Goal: Task Accomplishment & Management: Use online tool/utility

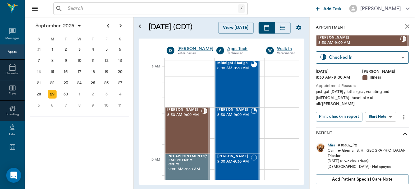
scroll to position [87, 0]
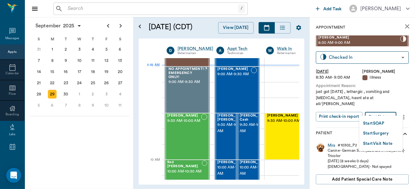
click at [382, 108] on body "/ ​ Add Task [PERSON_NAME] Nectar Messages Appts Calendar Flow Boarding Labs Im…" at bounding box center [207, 94] width 415 height 189
click at [375, 125] on button "Start SOAP" at bounding box center [373, 123] width 21 height 7
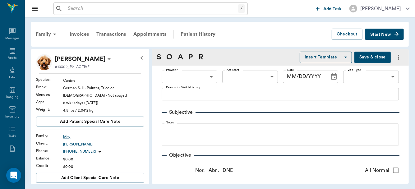
type input "63ec2f075fda476ae8351a4d"
type input "65d2be4f46e3a538d89b8c15"
type textarea "just got [DATE] , lethargic , vomiting and [MEDICAL_DATA], hasnt ate at all/[PE…"
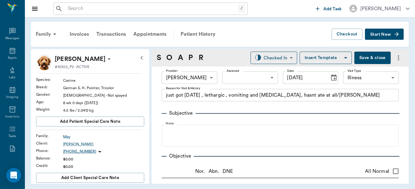
type input "[DATE]"
type input "CHECKED_OUT"
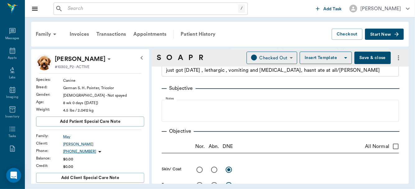
scroll to position [42, 0]
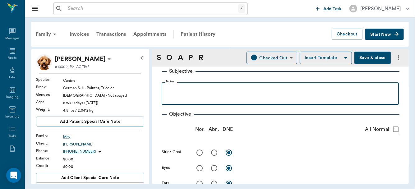
click at [202, 88] on p at bounding box center [280, 88] width 231 height 7
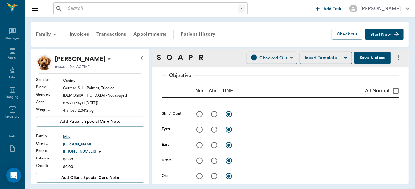
scroll to position [80, 0]
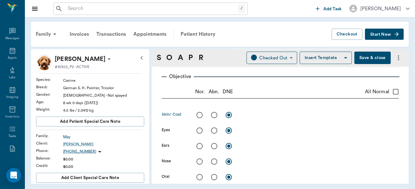
click at [213, 115] on input "radio" at bounding box center [214, 114] width 13 height 13
radio input "true"
click at [246, 116] on textarea at bounding box center [319, 114] width 158 height 7
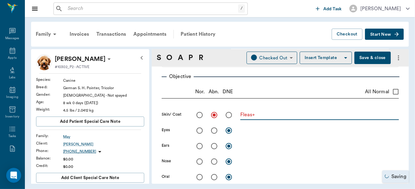
type textarea "Fleas+"
click at [198, 130] on input "radio" at bounding box center [199, 130] width 13 height 13
radio input "true"
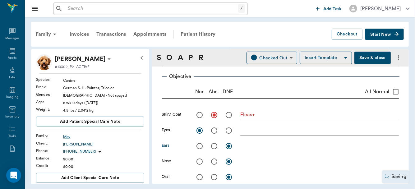
click at [199, 145] on input "radio" at bounding box center [199, 146] width 13 height 13
radio input "true"
click at [200, 161] on input "radio" at bounding box center [199, 161] width 13 height 13
radio input "true"
click at [200, 176] on input "radio" at bounding box center [199, 177] width 13 height 13
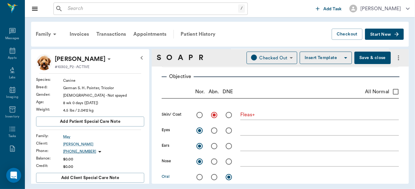
radio input "true"
click at [411, 89] on div "Family Invoices Transactions Appointments Patient History Checkout Start New Mi…" at bounding box center [220, 102] width 390 height 171
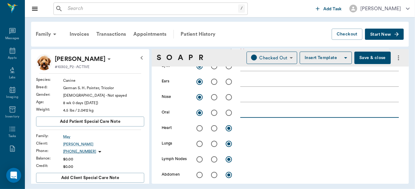
click at [248, 114] on textarea at bounding box center [319, 112] width 158 height 7
type textarea "lt. pink"
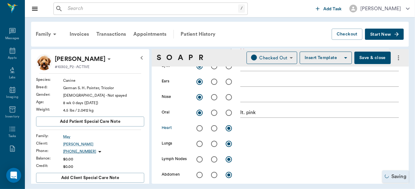
click at [200, 128] on input "radio" at bounding box center [199, 128] width 13 height 13
radio input "true"
click at [199, 143] on input "radio" at bounding box center [199, 143] width 13 height 13
radio input "true"
click at [199, 157] on input "radio" at bounding box center [199, 159] width 13 height 13
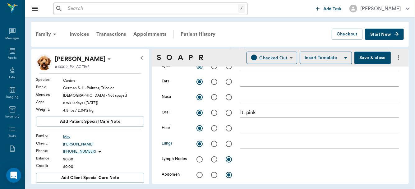
radio input "true"
click at [199, 174] on input "radio" at bounding box center [199, 174] width 13 height 13
radio input "true"
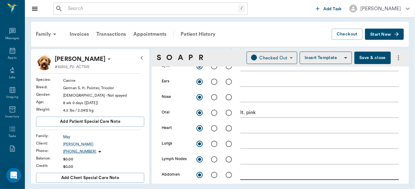
click at [255, 173] on textarea at bounding box center [319, 174] width 158 height 7
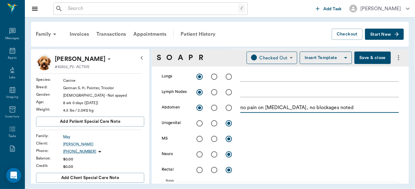
scroll to position [231, 0]
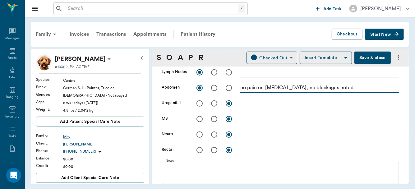
type textarea "no pain on [MEDICAL_DATA], no blockages noted"
click at [200, 103] on input "radio" at bounding box center [199, 103] width 13 height 13
radio input "true"
click at [200, 119] on input "radio" at bounding box center [199, 118] width 13 height 13
radio input "true"
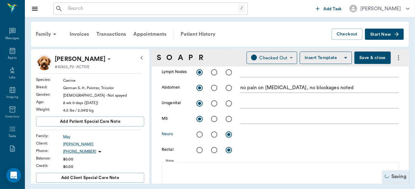
click at [201, 134] on input "radio" at bounding box center [199, 134] width 13 height 13
radio input "true"
click at [199, 153] on input "radio" at bounding box center [199, 150] width 13 height 13
radio input "true"
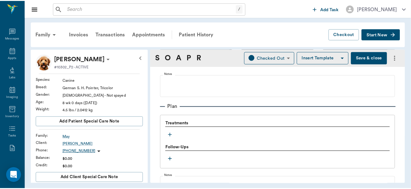
scroll to position [463, 0]
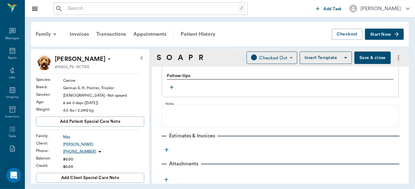
click at [361, 58] on button "Save & close" at bounding box center [372, 58] width 36 height 12
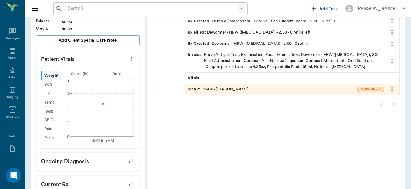
scroll to position [130, 0]
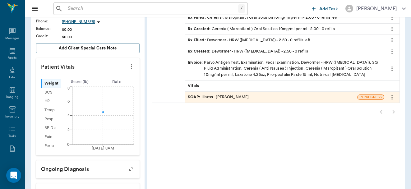
click at [246, 94] on div "SOAP : Illness - [PERSON_NAME]" at bounding box center [218, 97] width 61 height 6
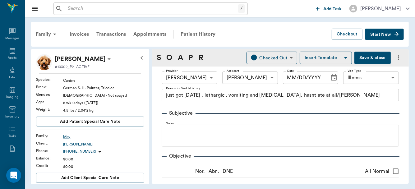
type input "63ec2f075fda476ae8351a4d"
type input "642ef10e332a41444de2bad1"
type input "65d2be4f46e3a538d89b8c15"
type textarea "just got [DATE] , lethargic , vomiting and [MEDICAL_DATA], hasnt ate at all/[PE…"
type input "[DATE]"
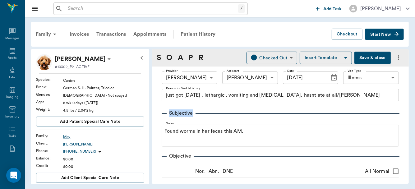
drag, startPoint x: 258, startPoint y: 109, endPoint x: 266, endPoint y: 113, distance: 9.3
click at [266, 113] on div "Subjective Notes Found worms in her feces this AM." at bounding box center [280, 125] width 237 height 42
